Goal: Information Seeking & Learning: Learn about a topic

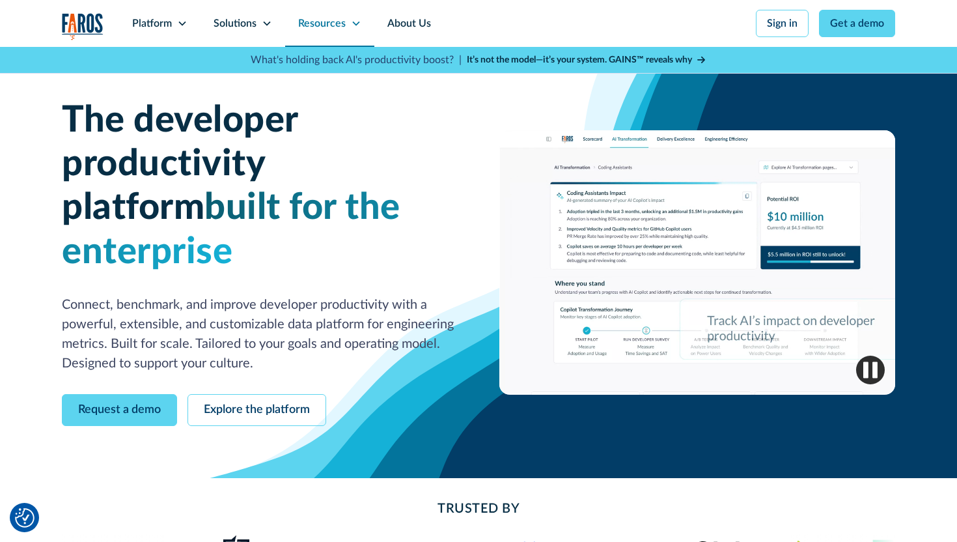
click at [354, 26] on icon at bounding box center [356, 23] width 10 height 10
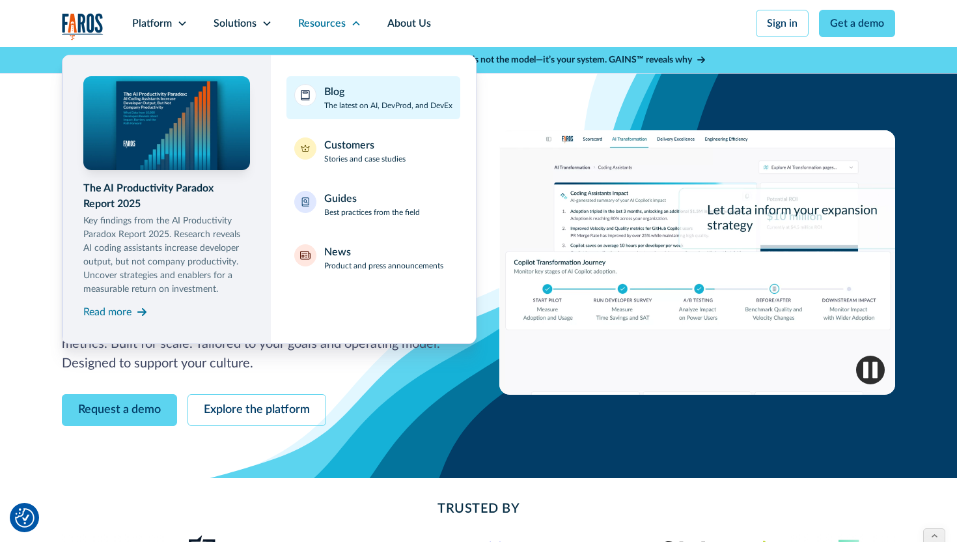
click at [367, 88] on div "Blog The latest on AI, DevProd, and DevEx" at bounding box center [388, 97] width 128 height 27
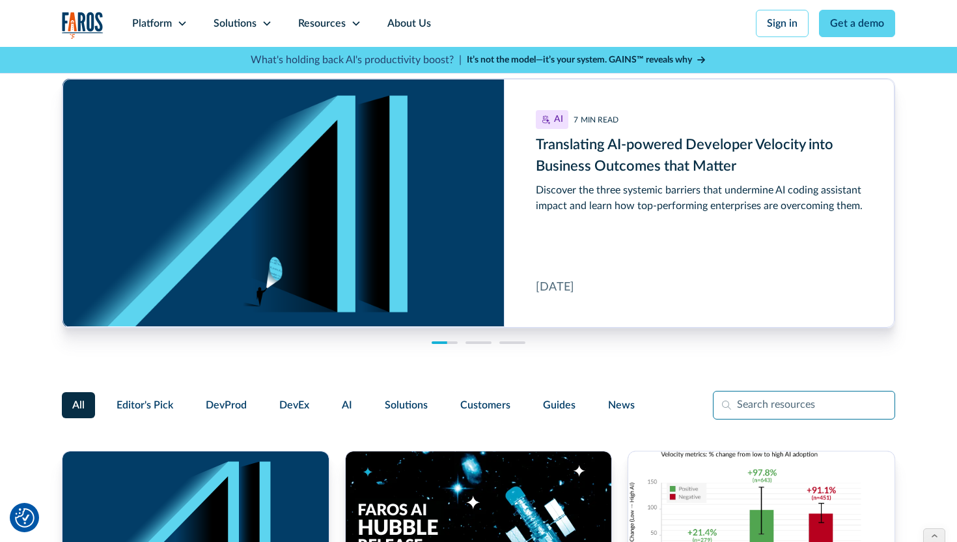
click at [745, 414] on input "Filter Form" at bounding box center [804, 405] width 182 height 29
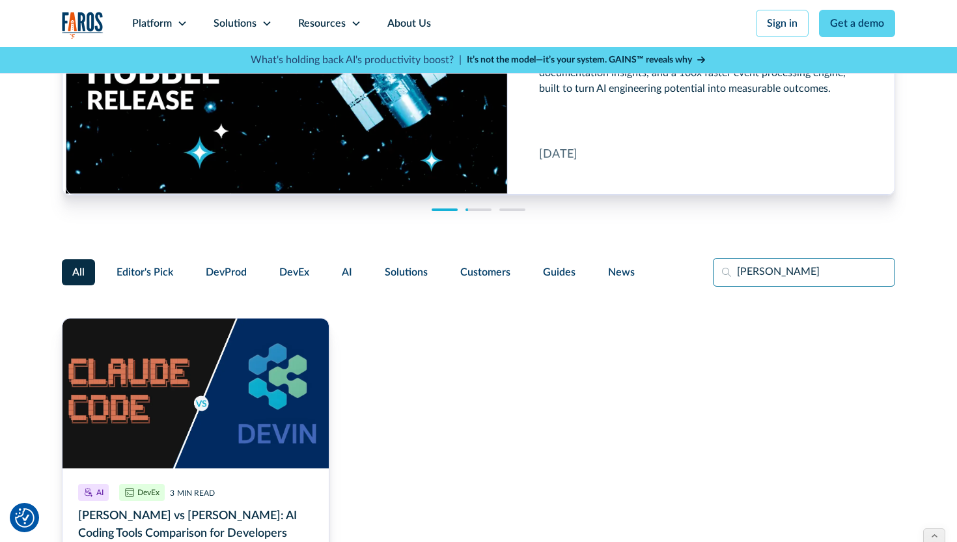
scroll to position [182, 0]
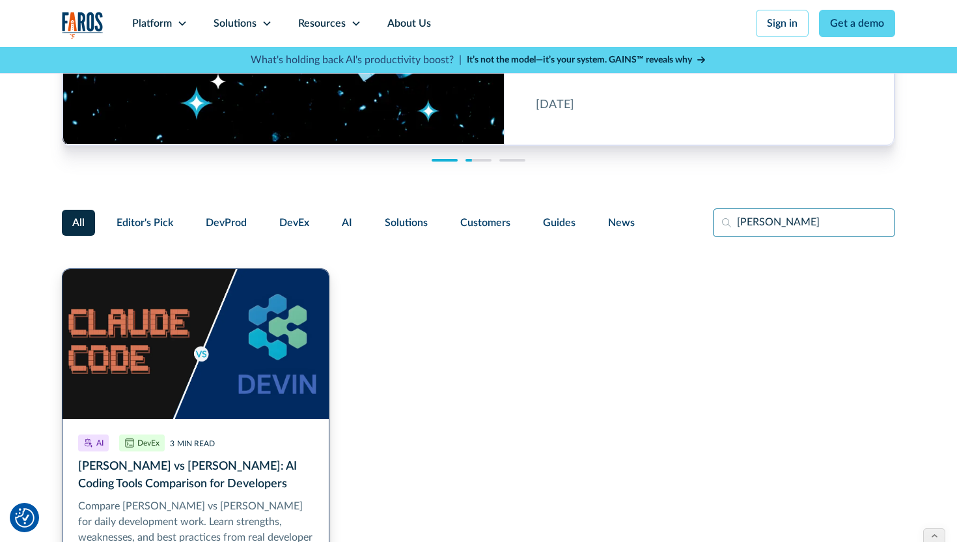
type input "claude cod"
click at [237, 478] on link "Claude Code vs Devin: AI Coding Tools Comparison for Developers" at bounding box center [196, 440] width 268 height 345
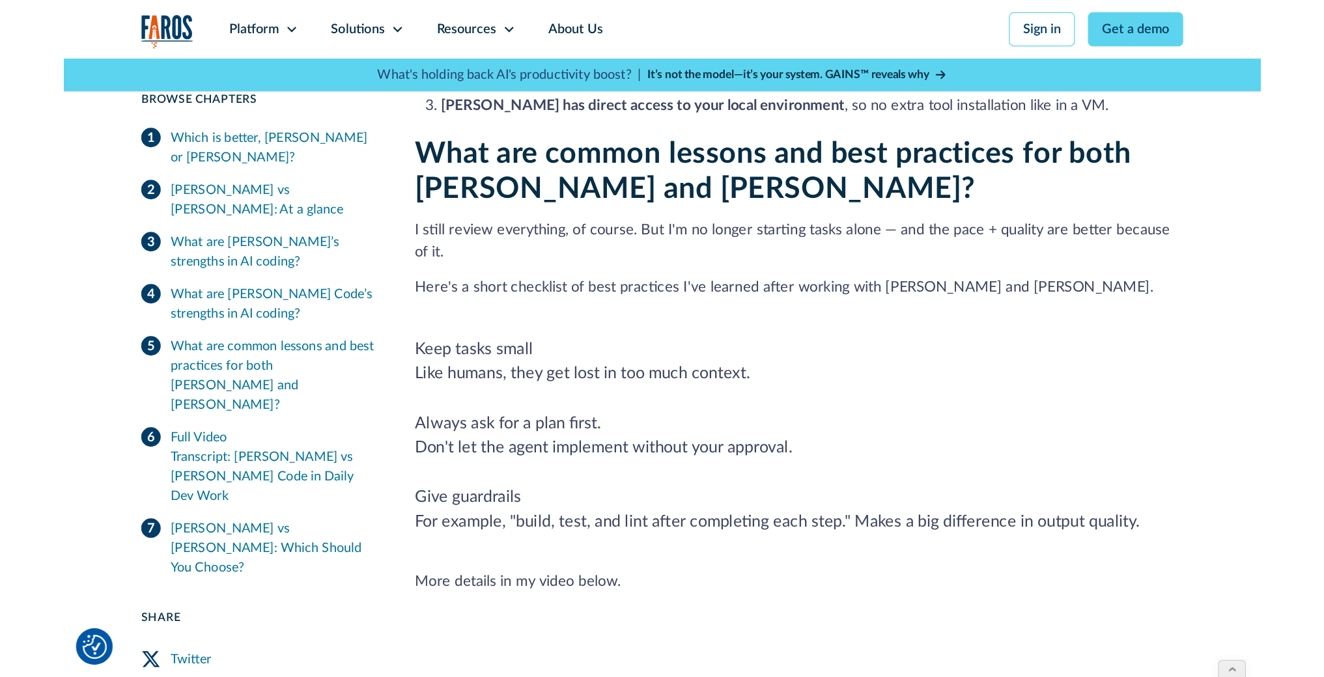
scroll to position [1153, 0]
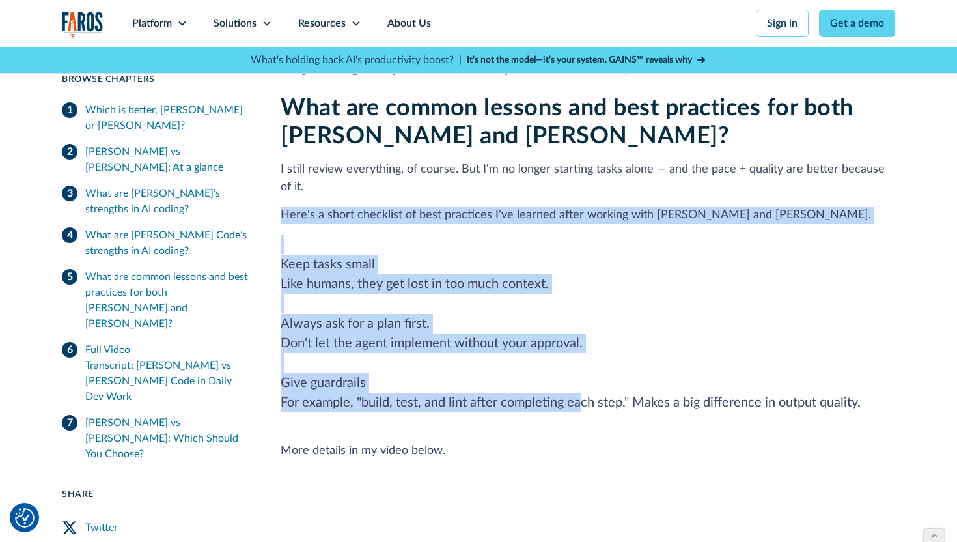
drag, startPoint x: 272, startPoint y: 154, endPoint x: 582, endPoint y: 350, distance: 367.3
click at [582, 350] on div "3 min read Browse Chapters 3 min read Which is better, Claude Code or Devin? Cl…" at bounding box center [479, 482] width 834 height 2463
click at [582, 396] on span "For example, "build, test, and lint after completing each step." Makes a big di…" at bounding box center [571, 402] width 580 height 13
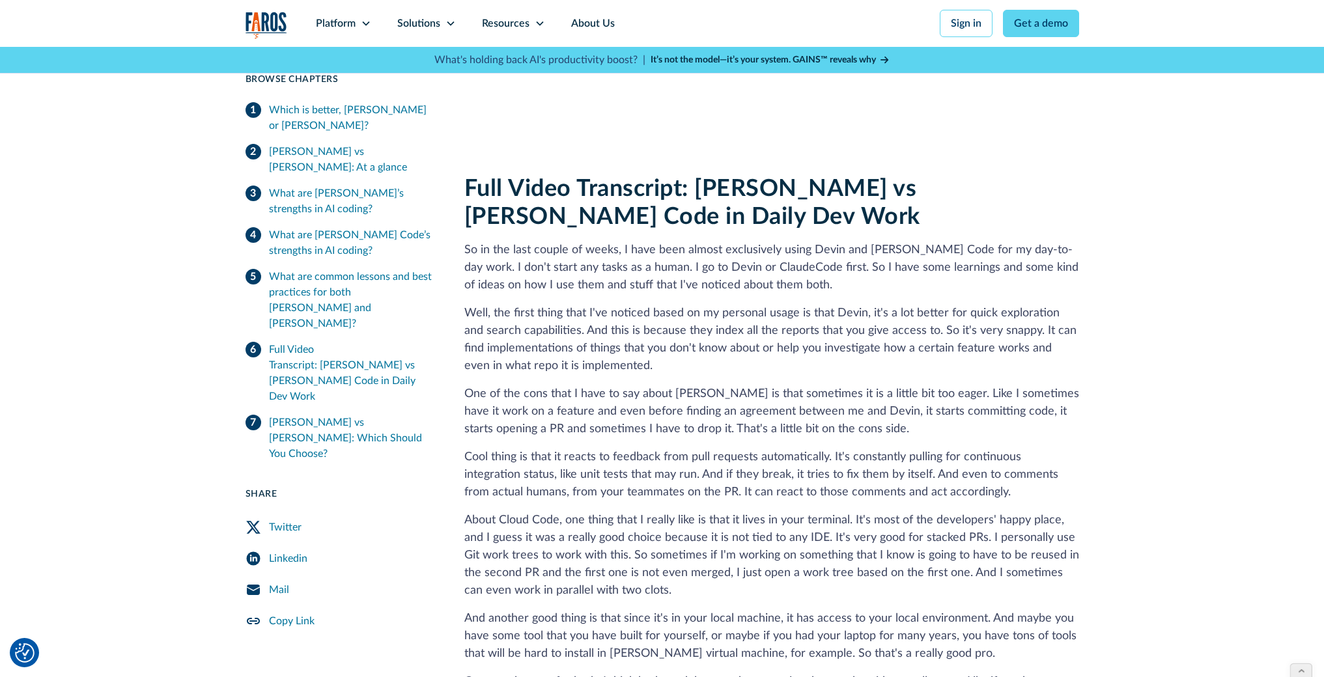
scroll to position [2197, 0]
